Goal: Use online tool/utility

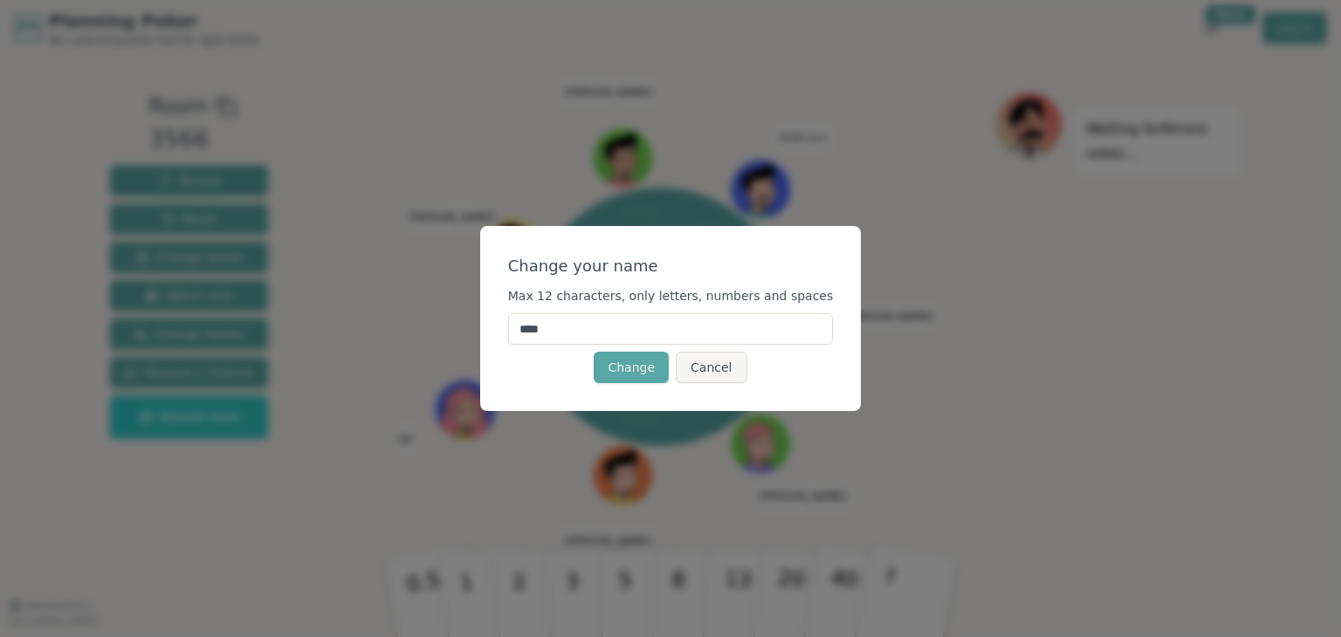
click at [598, 330] on input "****" at bounding box center [671, 328] width 326 height 31
type input "*******"
click at [624, 360] on button "Change" at bounding box center [631, 367] width 75 height 31
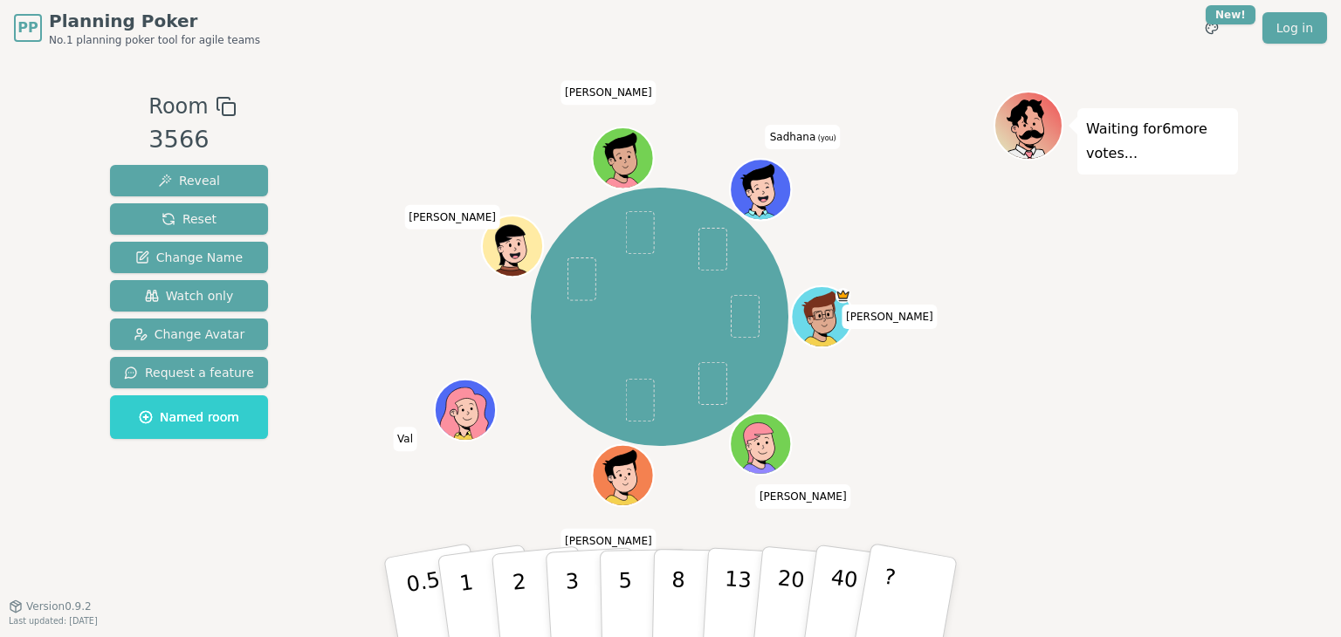
click at [766, 194] on icon at bounding box center [764, 199] width 30 height 10
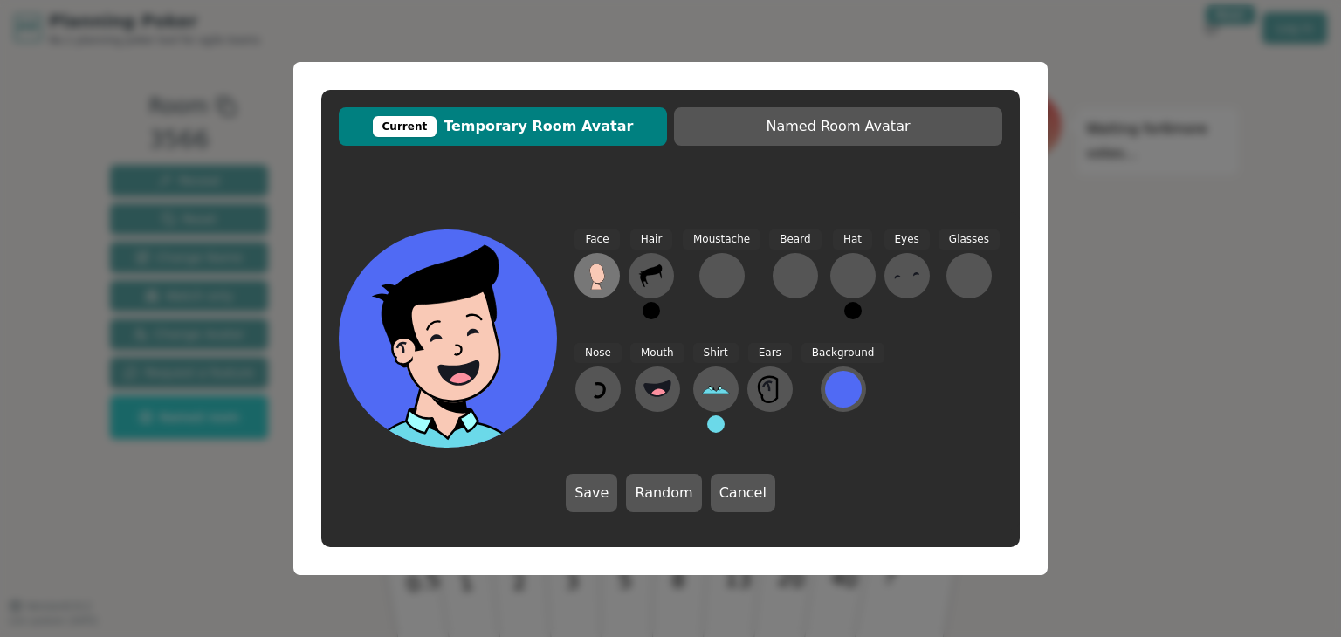
click at [602, 274] on icon at bounding box center [596, 273] width 15 height 19
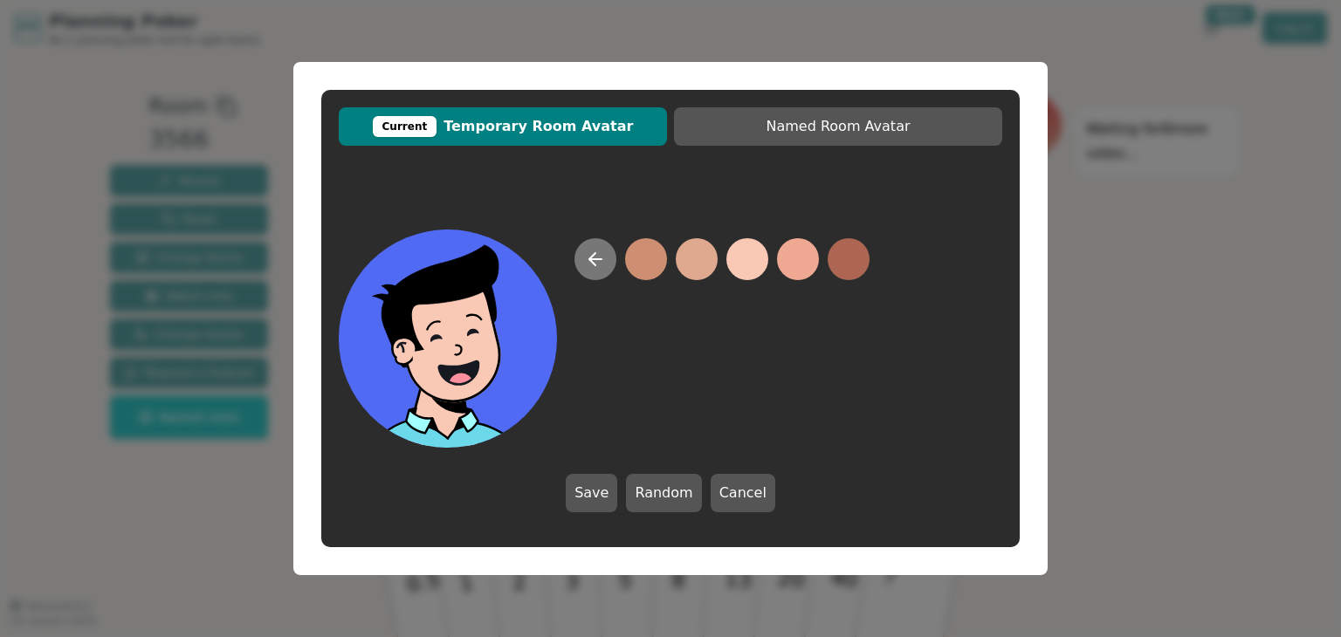
click at [597, 255] on icon at bounding box center [595, 259] width 21 height 21
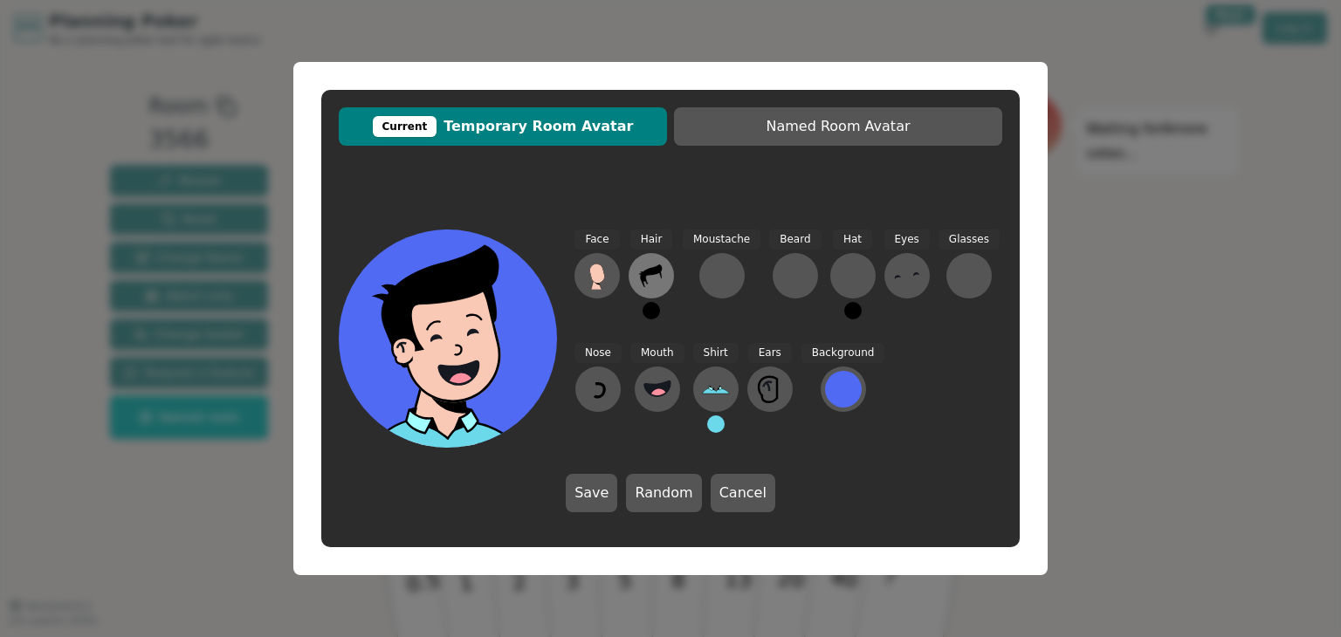
click at [629, 280] on button at bounding box center [650, 275] width 45 height 45
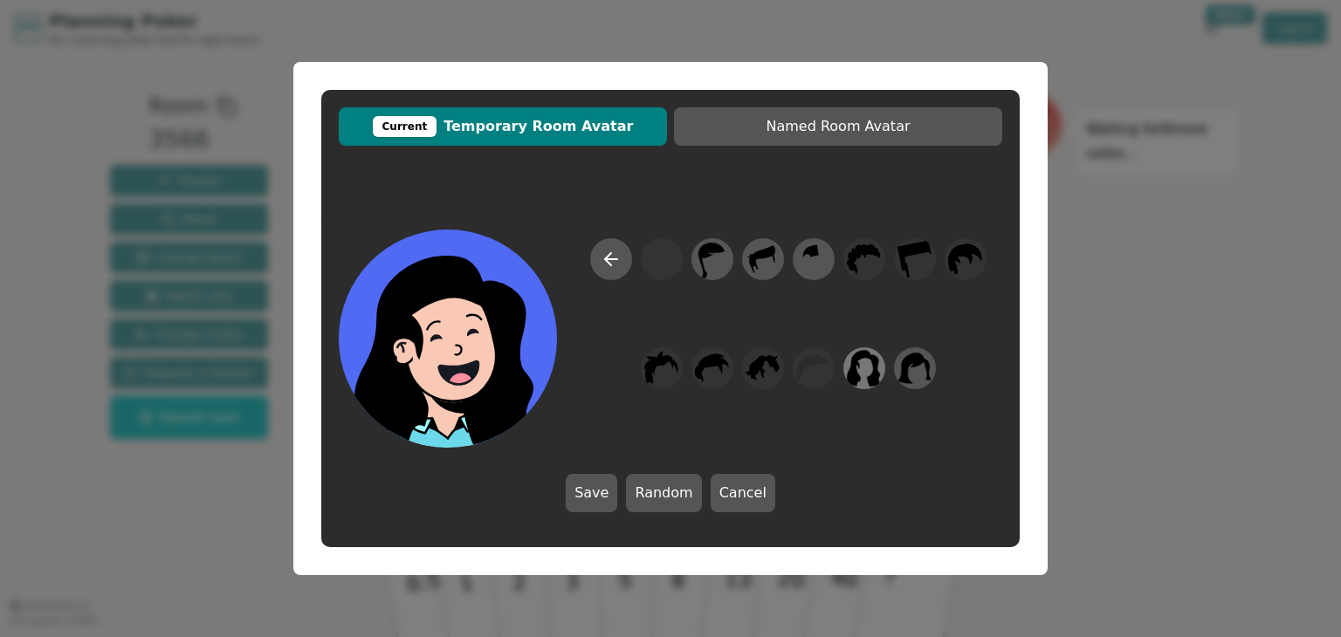
click at [870, 374] on icon at bounding box center [864, 368] width 34 height 39
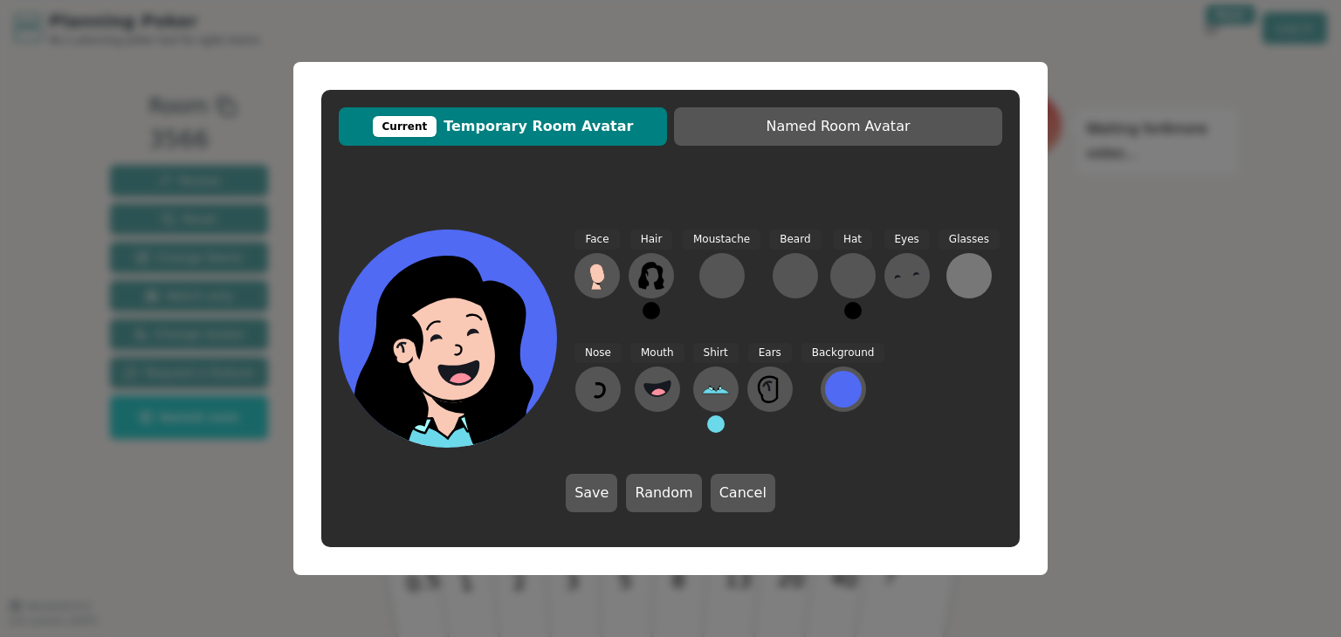
click at [955, 273] on div at bounding box center [969, 276] width 28 height 28
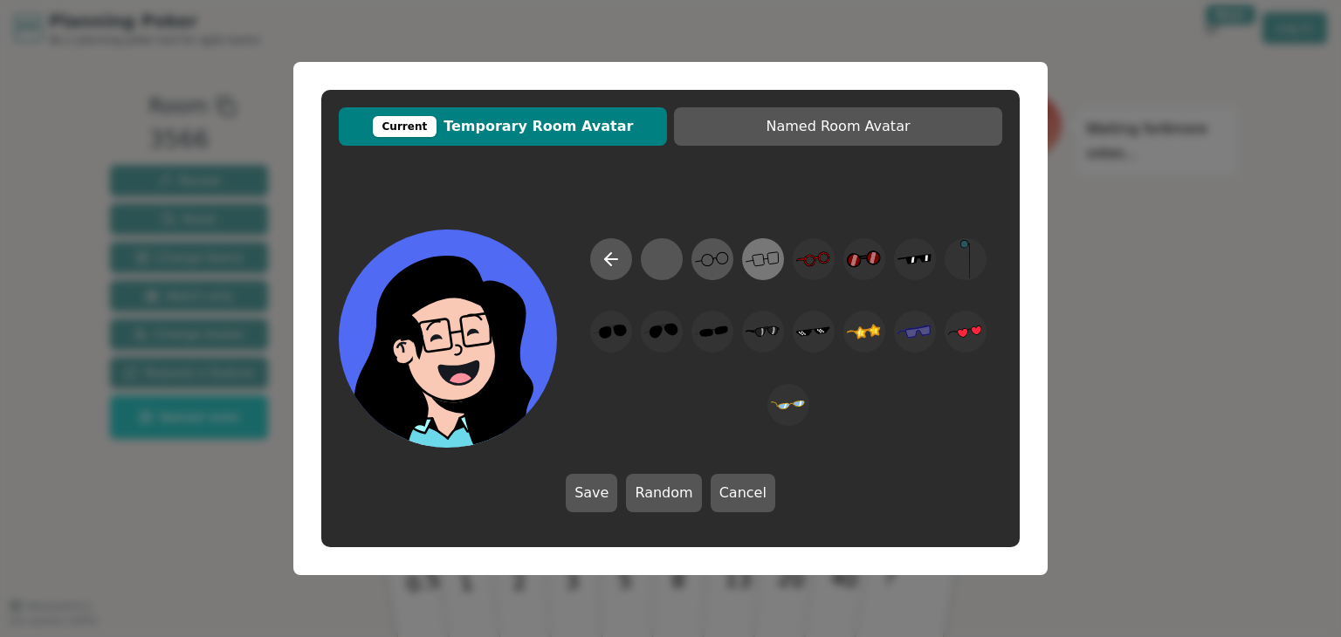
click at [761, 257] on icon at bounding box center [762, 259] width 34 height 39
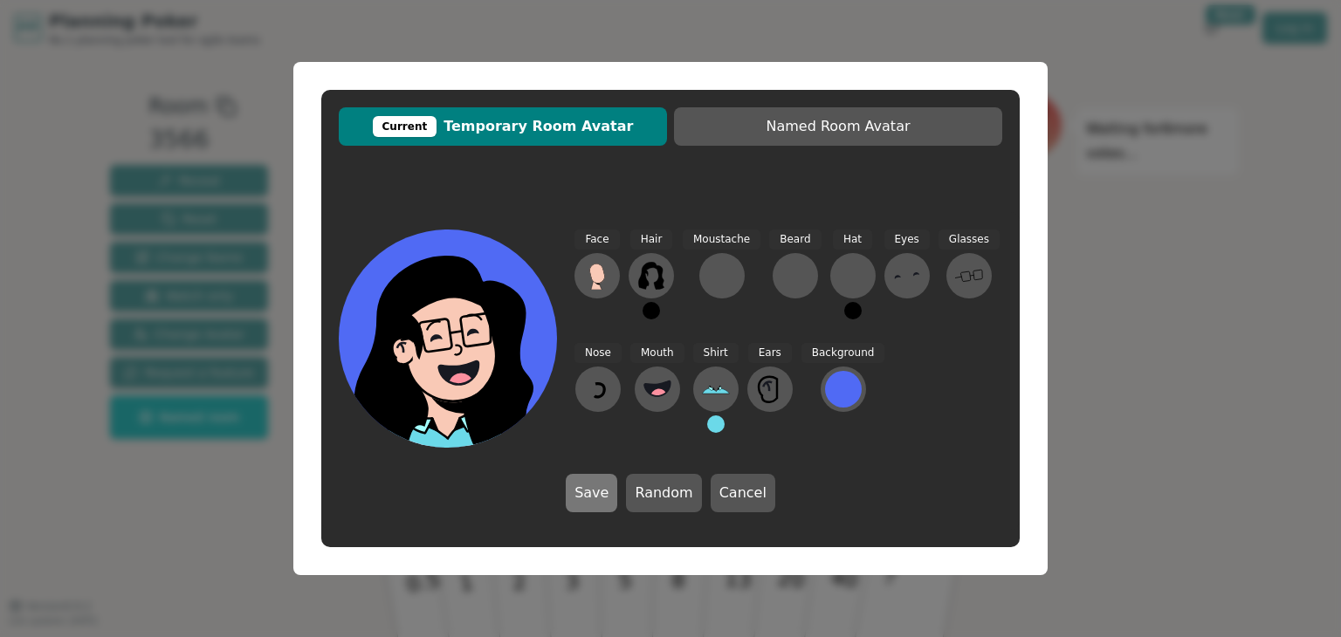
click at [607, 493] on button "Save" at bounding box center [591, 493] width 51 height 38
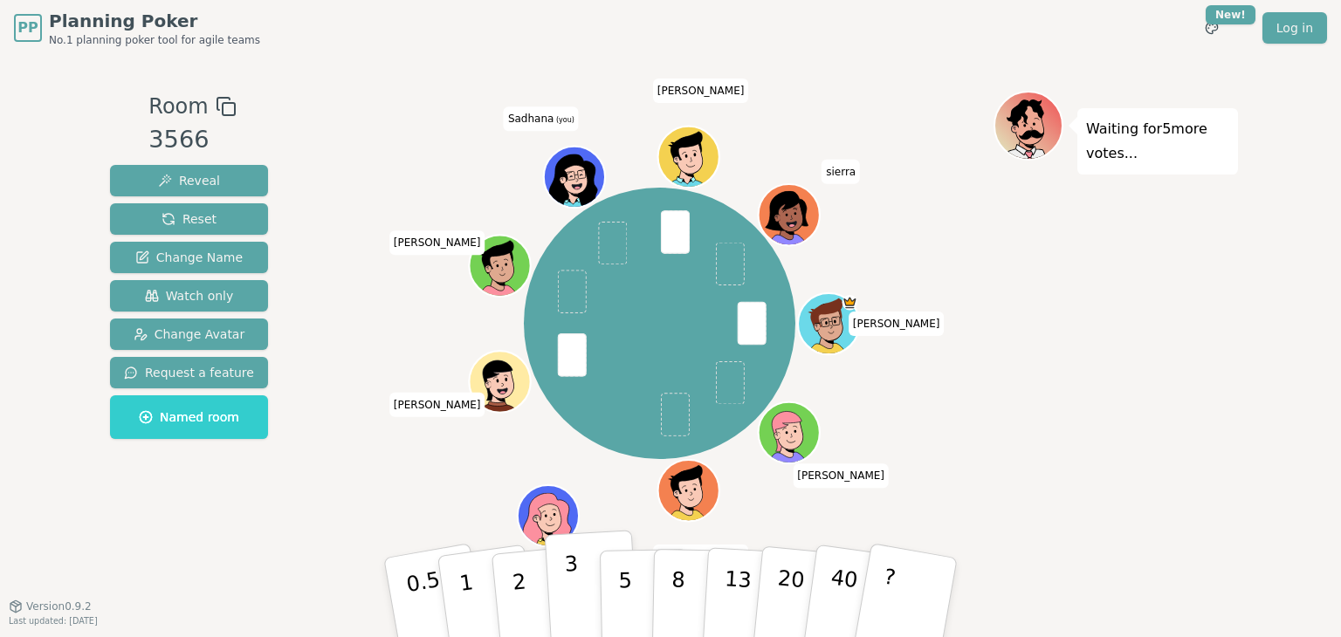
click at [573, 591] on p "3" at bounding box center [573, 599] width 19 height 95
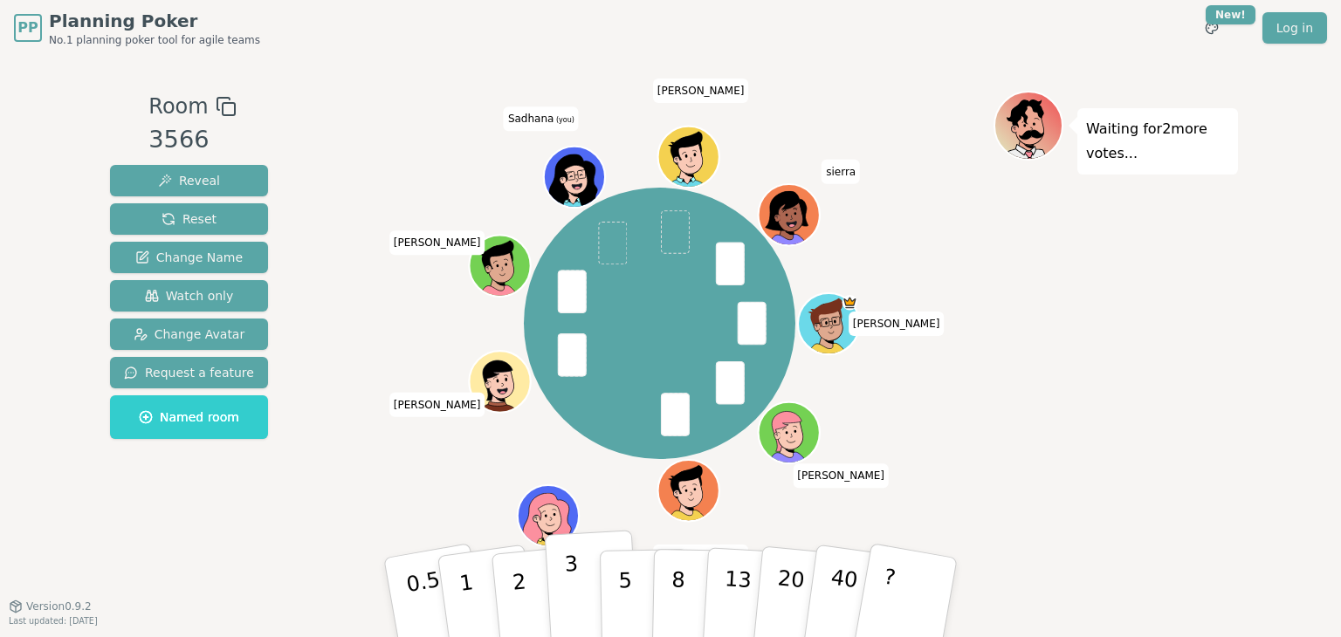
click at [575, 605] on p "3" at bounding box center [573, 599] width 19 height 95
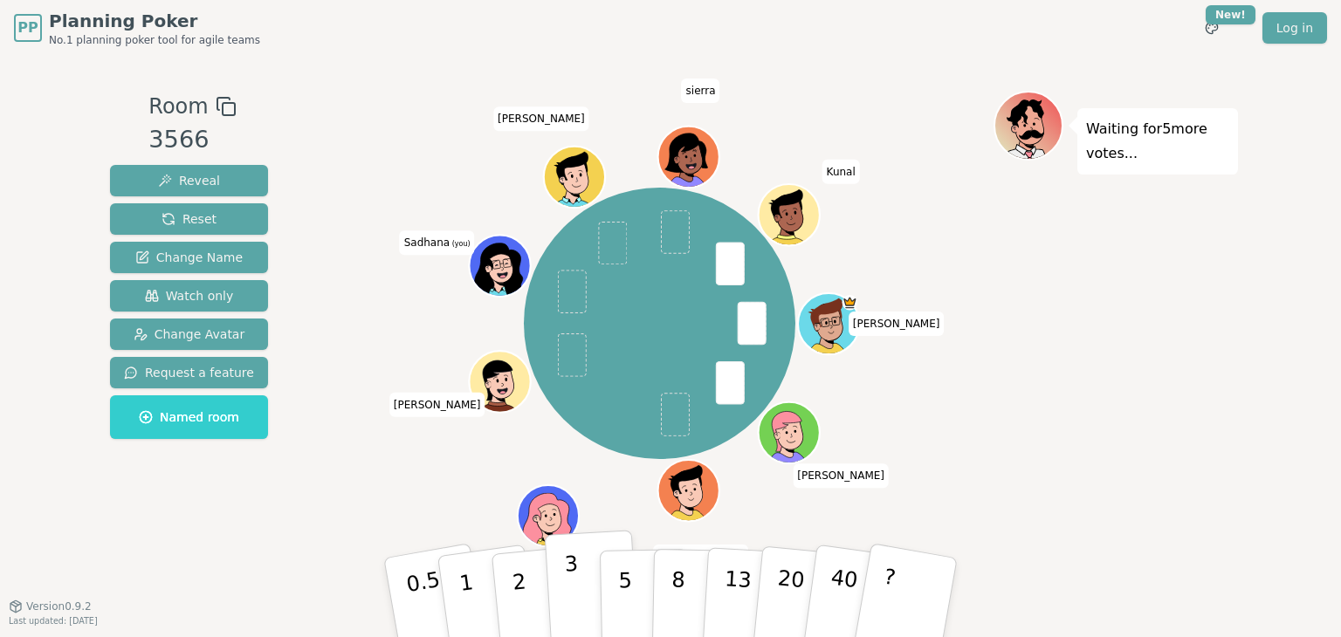
click at [566, 598] on p "3" at bounding box center [573, 599] width 19 height 95
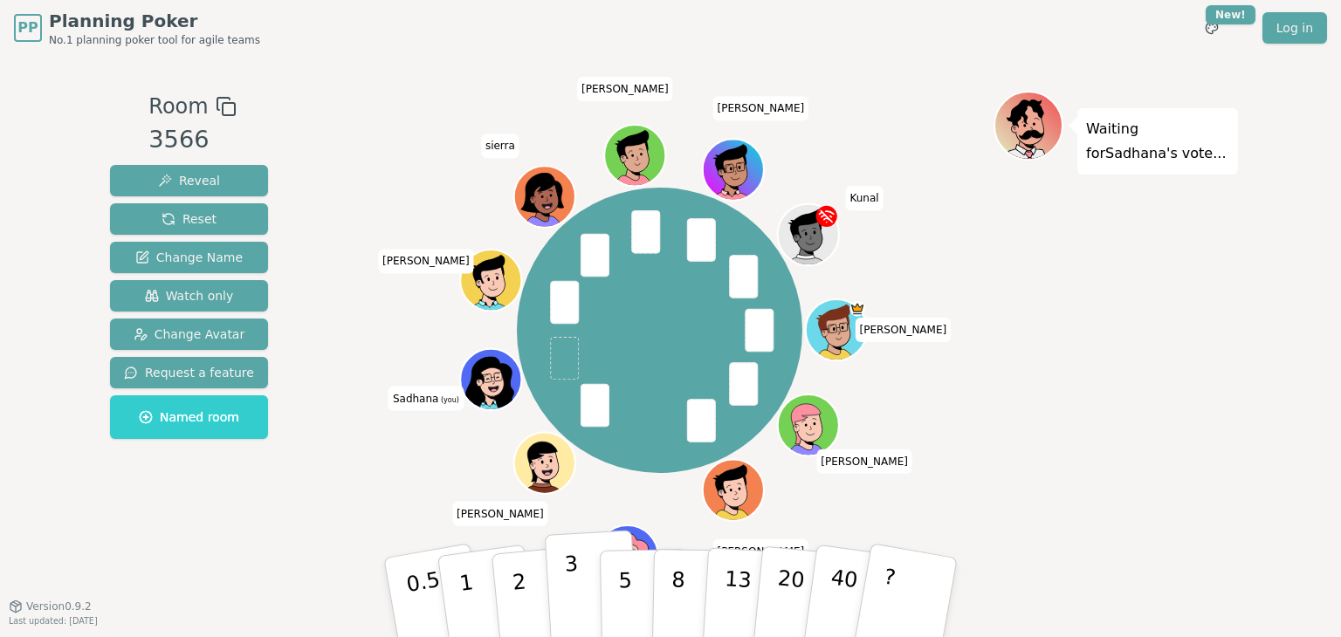
click at [584, 587] on button "3" at bounding box center [592, 598] width 95 height 136
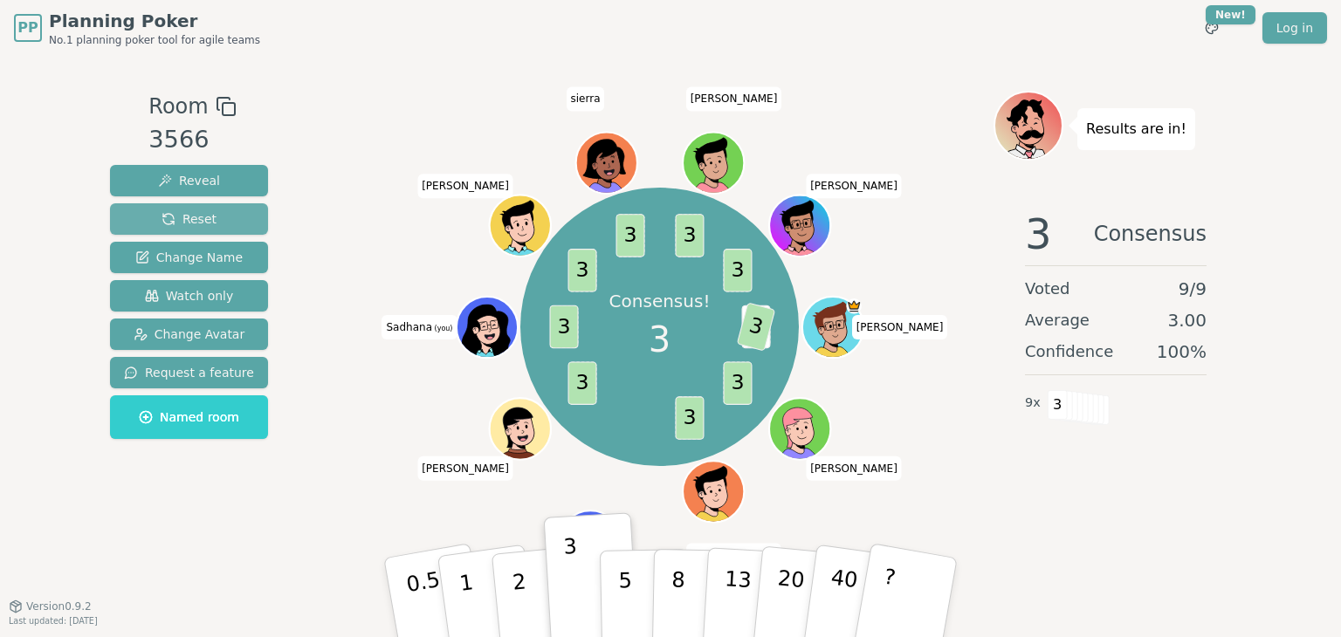
click at [212, 213] on button "Reset" at bounding box center [189, 218] width 158 height 31
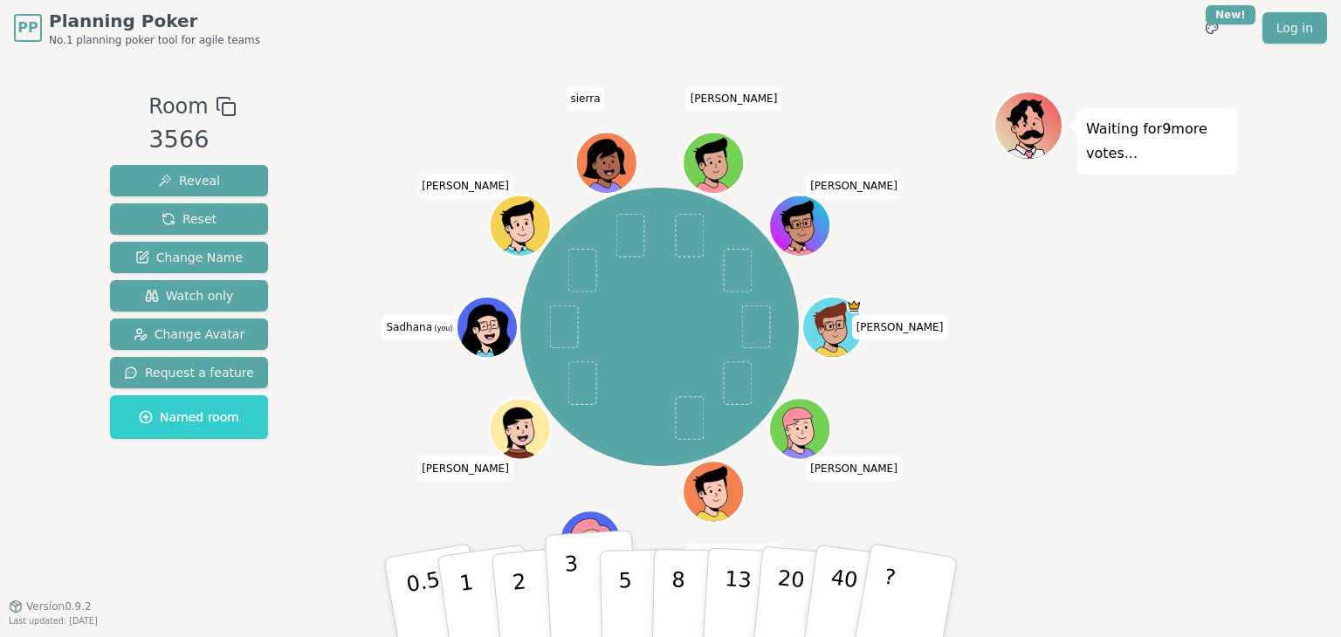
click at [553, 570] on button "3" at bounding box center [592, 598] width 95 height 136
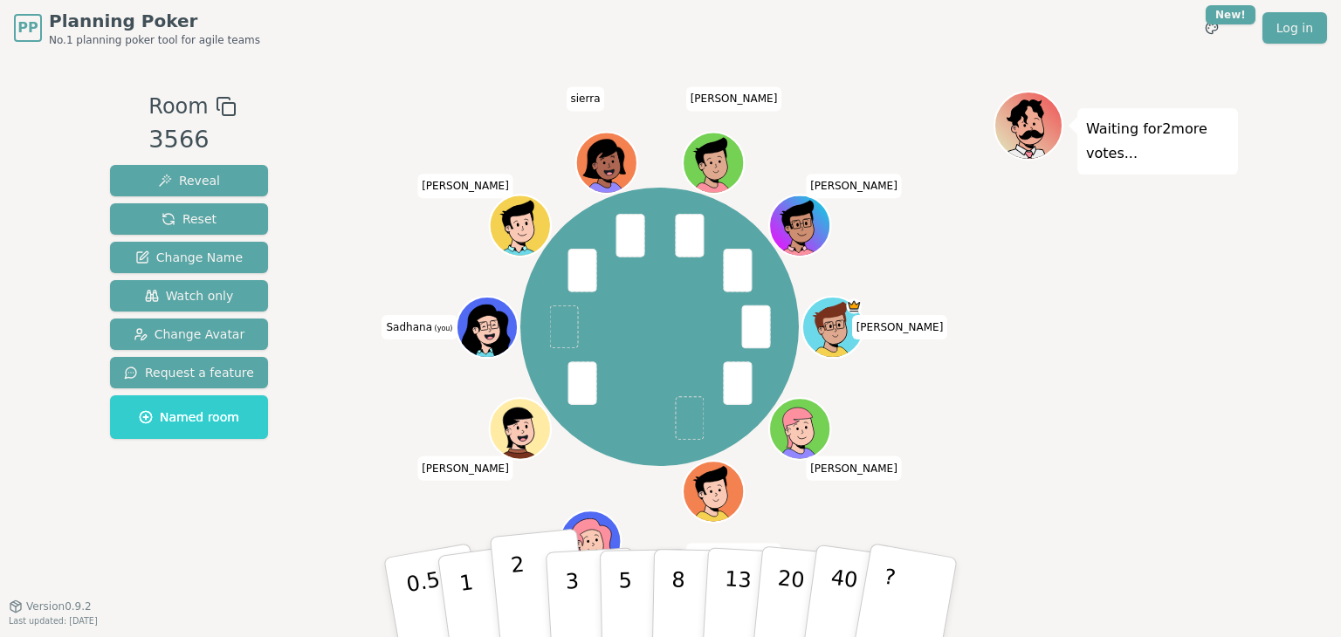
click at [538, 576] on button "2" at bounding box center [540, 598] width 100 height 139
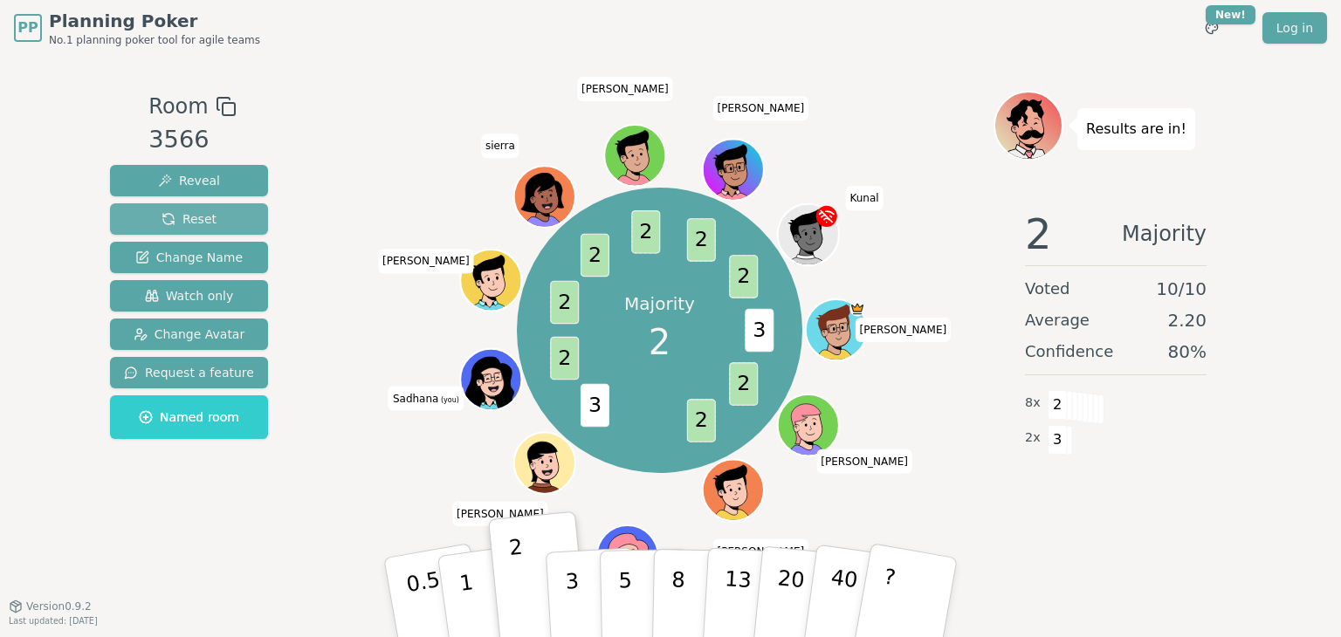
click at [221, 229] on button "Reset" at bounding box center [189, 218] width 158 height 31
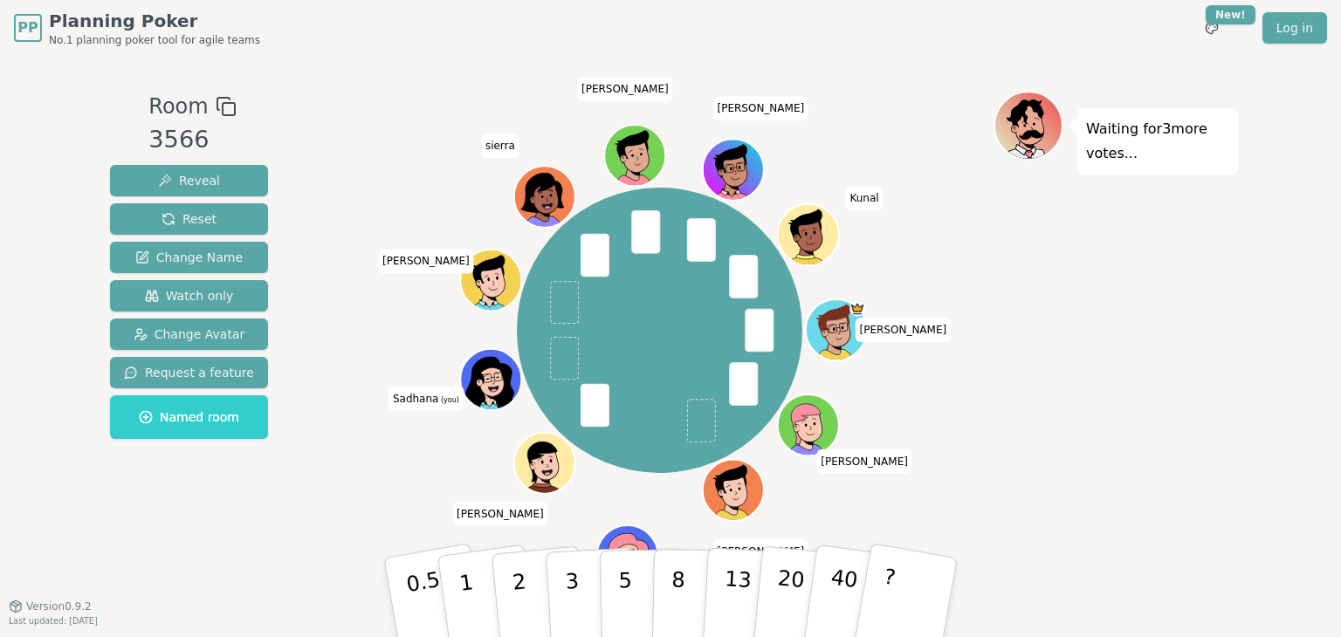
click at [110, 203] on button "Reset" at bounding box center [189, 218] width 158 height 31
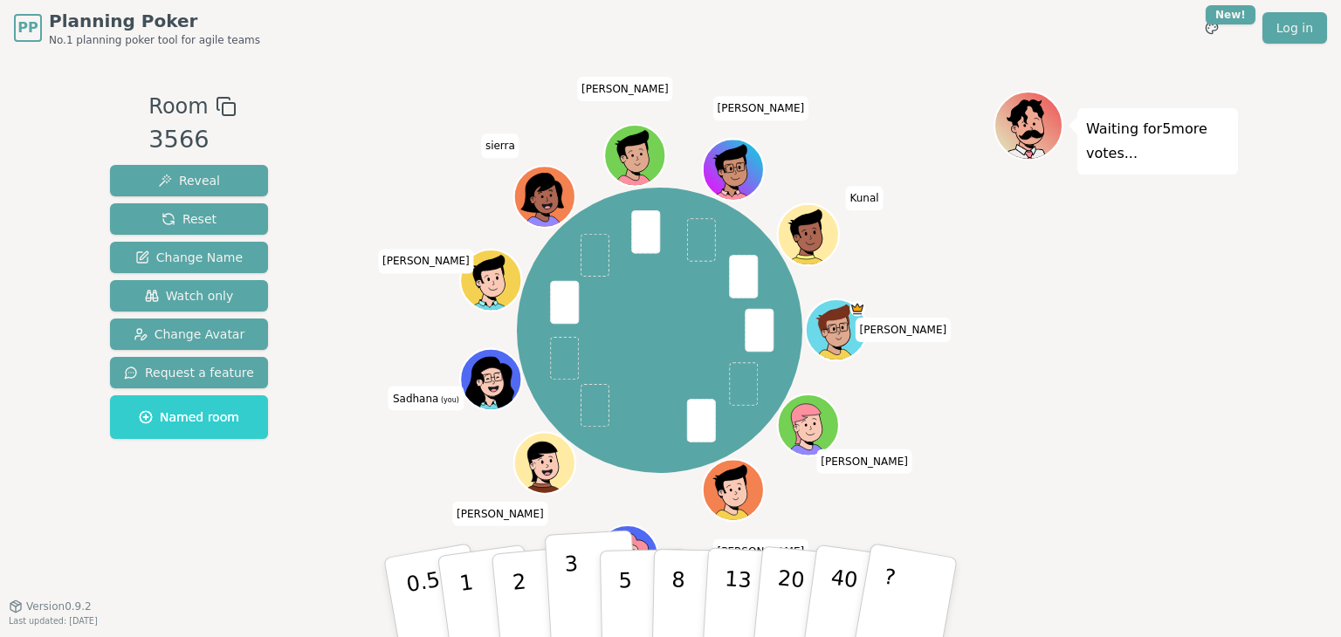
click at [569, 593] on p "3" at bounding box center [573, 599] width 19 height 95
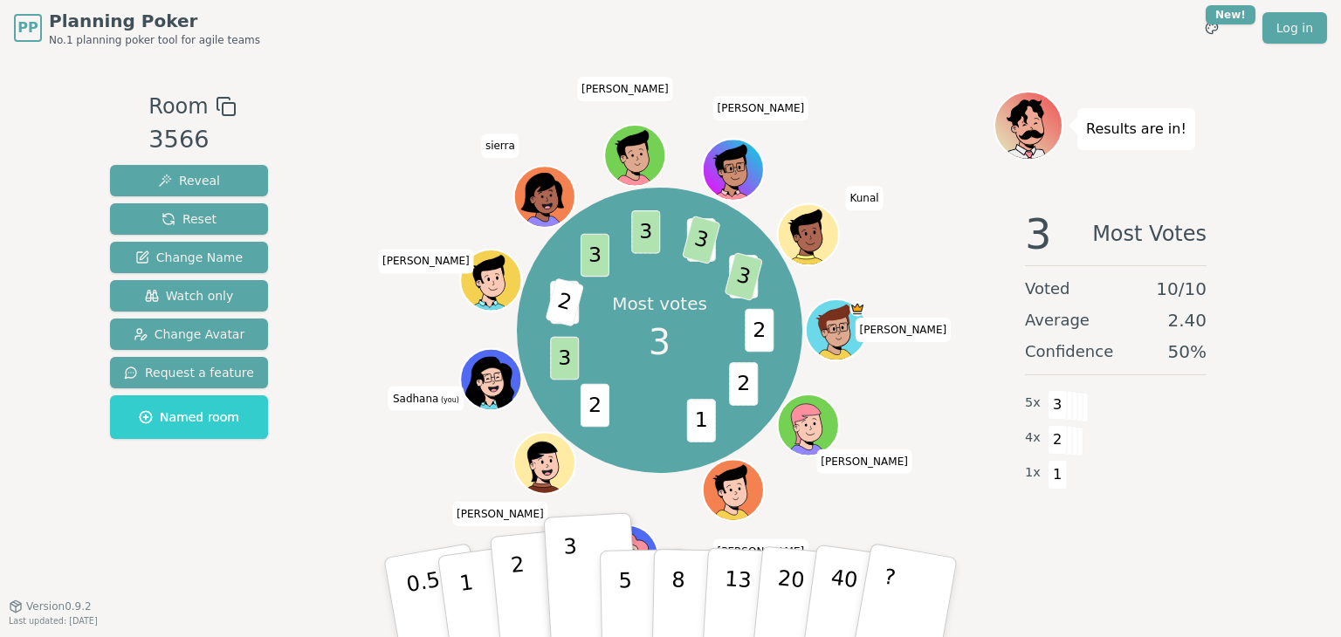
click at [534, 608] on button "2" at bounding box center [540, 598] width 100 height 139
